Goal: Task Accomplishment & Management: Manage account settings

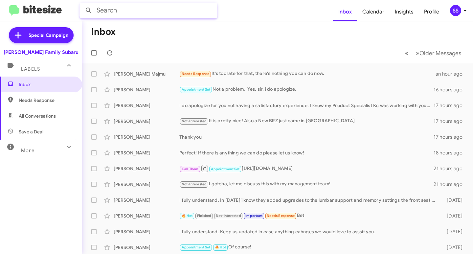
click at [177, 13] on input "text" at bounding box center [148, 11] width 138 height 16
type input "[PERSON_NAME]"
click at [82, 4] on button at bounding box center [88, 10] width 13 height 13
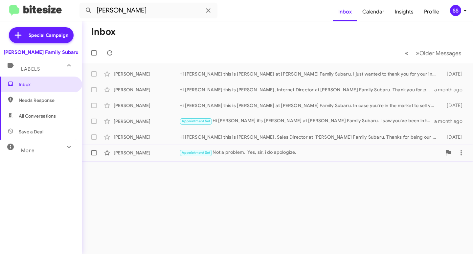
click at [238, 152] on div "Appointment Set Not a problem. Yes, sir, i do apologize." at bounding box center [310, 153] width 262 height 8
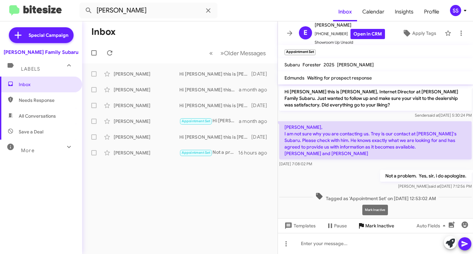
click at [369, 226] on span "Mark Inactive" at bounding box center [379, 226] width 29 height 12
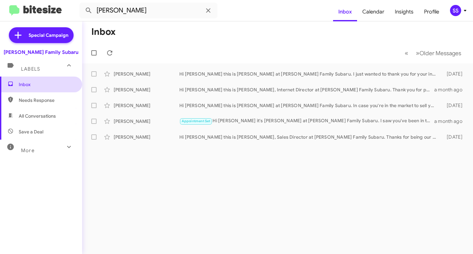
click at [36, 79] on span "Inbox" at bounding box center [41, 85] width 82 height 16
